Goal: Navigation & Orientation: Find specific page/section

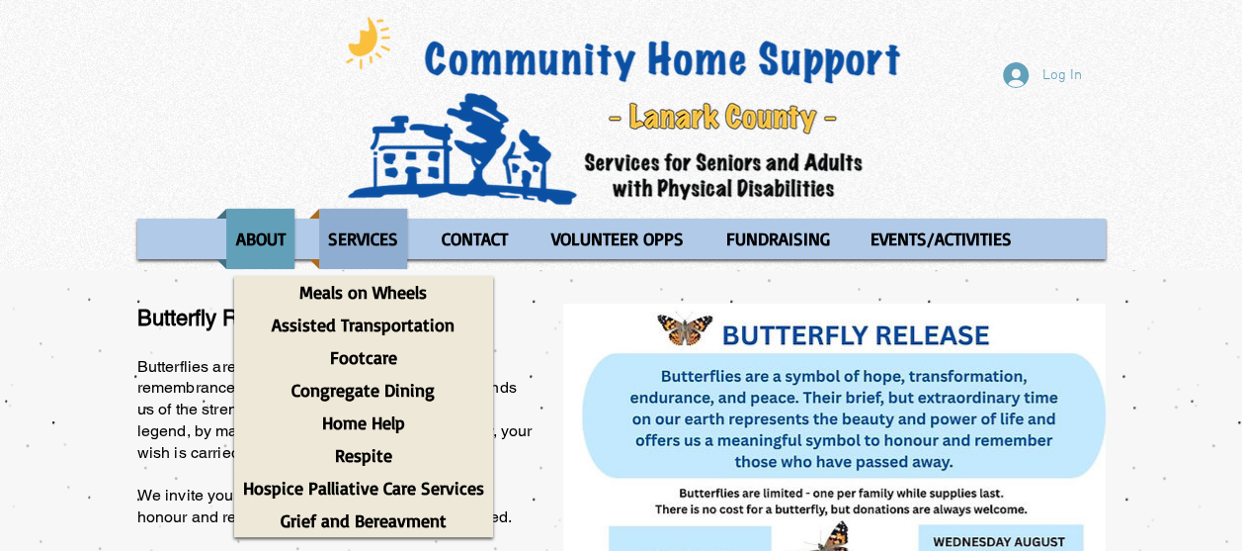
click at [375, 240] on p "SERVICES" at bounding box center [363, 239] width 88 height 60
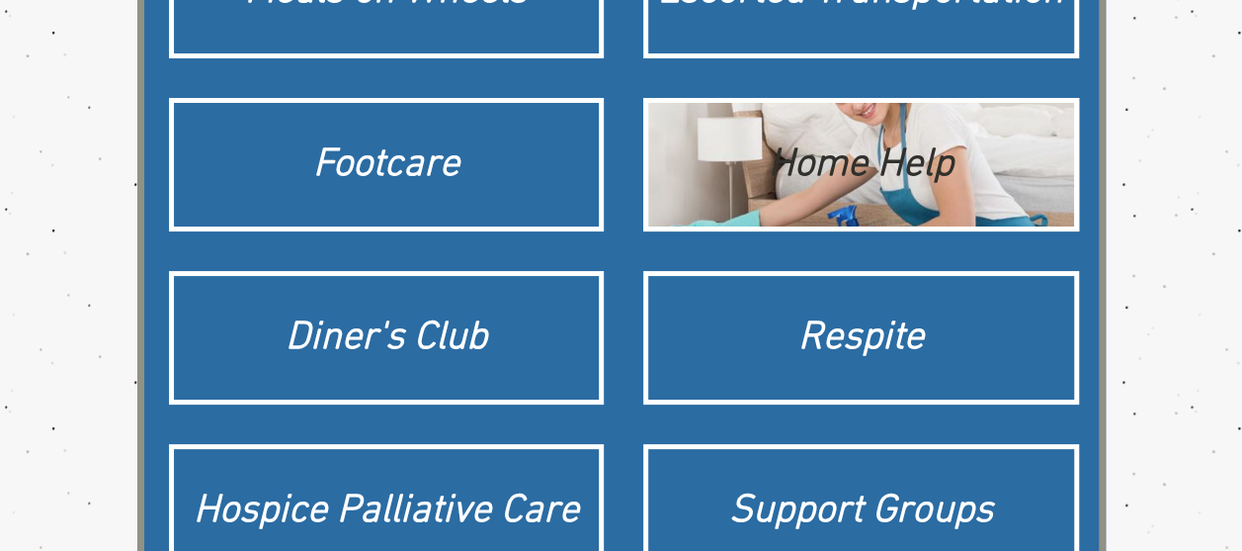
scroll to position [395, 0]
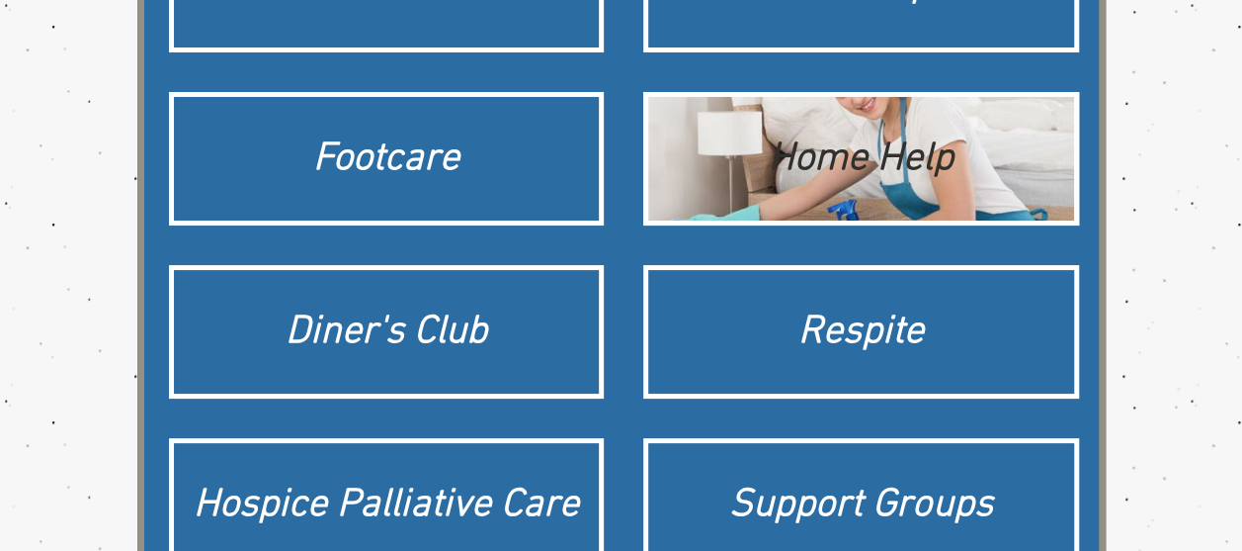
click at [897, 163] on div "Home Help" at bounding box center [861, 158] width 406 height 55
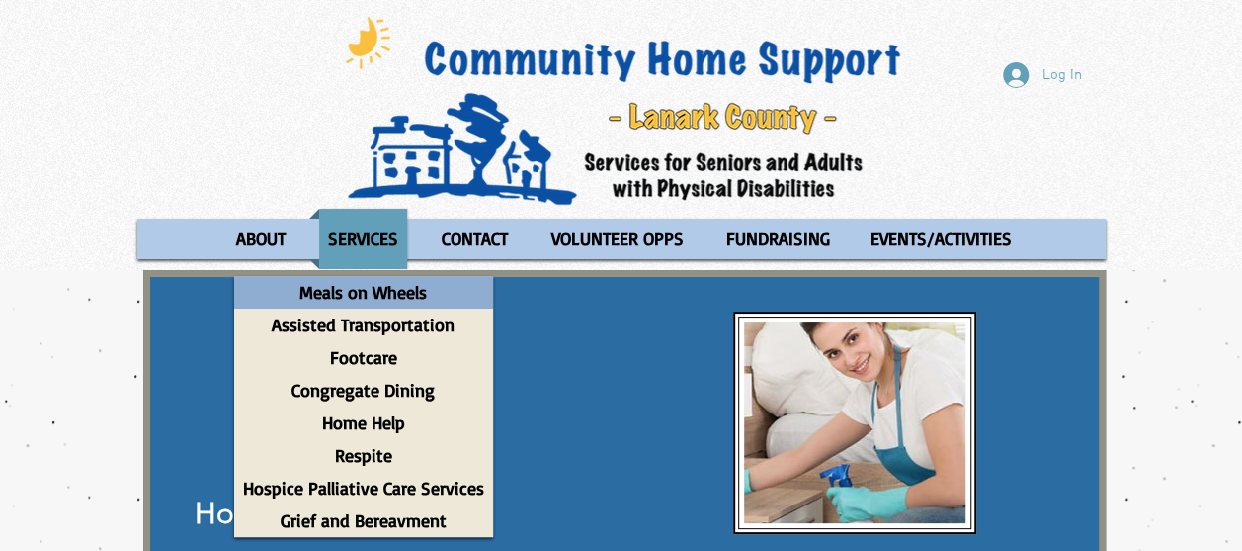
click at [376, 293] on p "Meals on Wheels" at bounding box center [363, 292] width 145 height 33
